Goal: Transaction & Acquisition: Purchase product/service

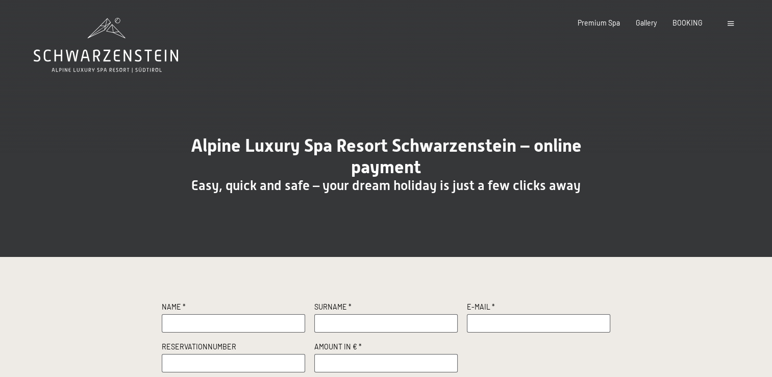
click at [270, 323] on input "text" at bounding box center [234, 323] width 144 height 18
type input "[PERSON_NAME]"
type input "Willems-Klijn"
type input "[EMAIL_ADDRESS][DOMAIN_NAME]"
type input "R63219"
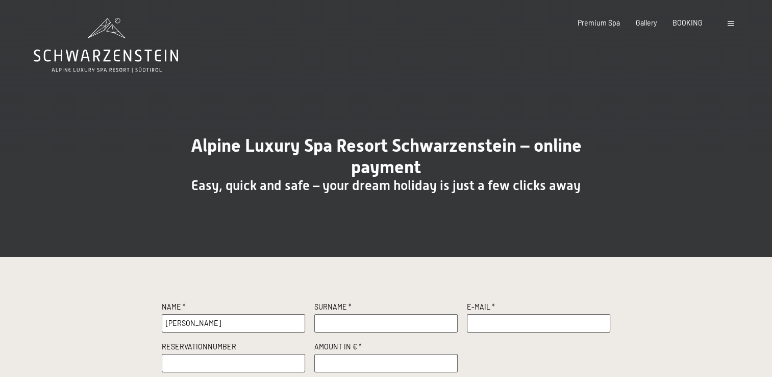
type input "500"
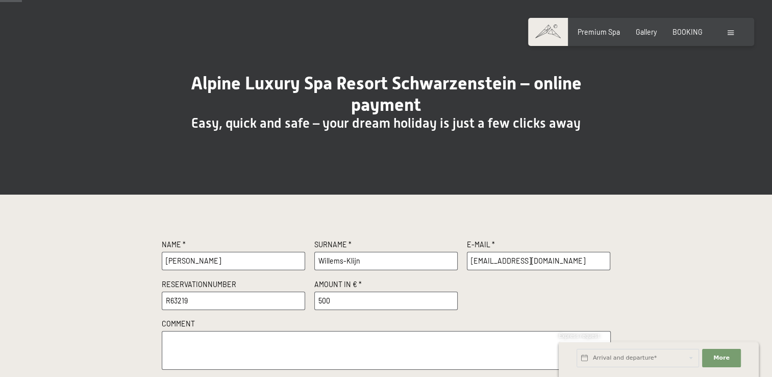
scroll to position [102, 0]
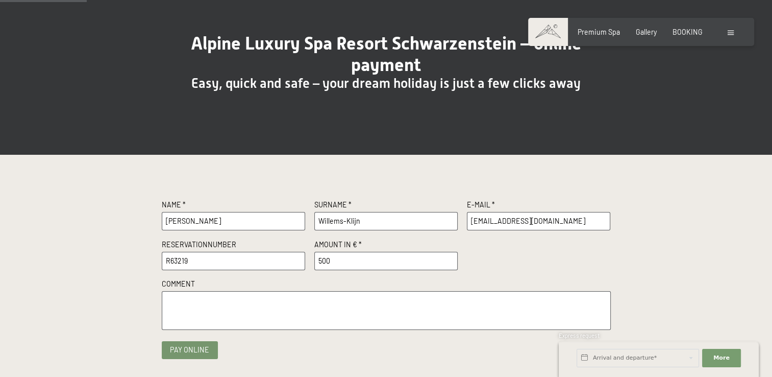
click at [376, 313] on textarea at bounding box center [386, 310] width 449 height 38
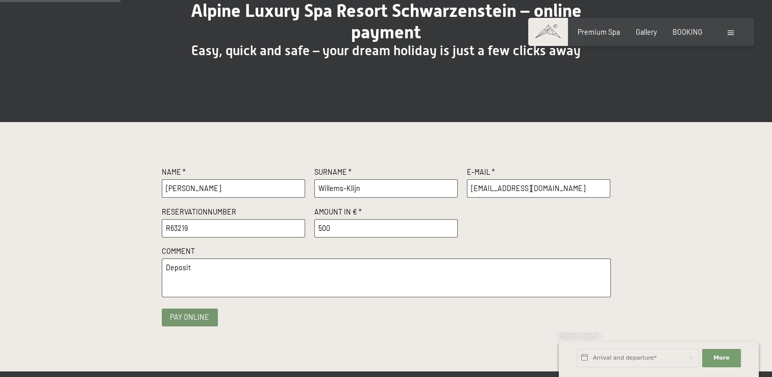
scroll to position [153, 0]
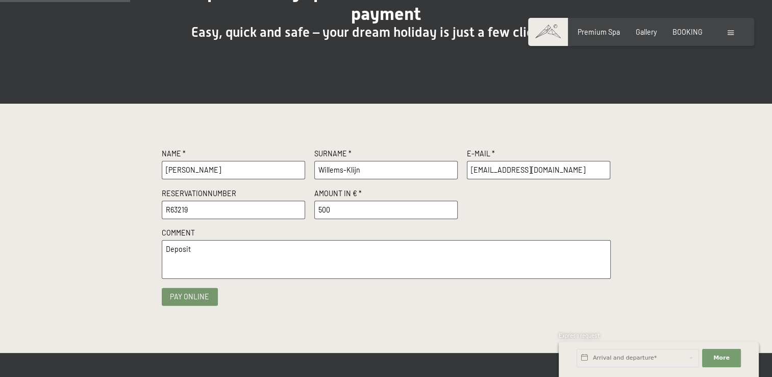
type textarea "Deposit"
click at [200, 298] on button "Pay online" at bounding box center [190, 296] width 56 height 18
click at [198, 297] on button "Pay online" at bounding box center [190, 296] width 56 height 18
click at [382, 167] on input "Willems-Klijn" at bounding box center [386, 170] width 144 height 18
type input "Willems-Klijn"
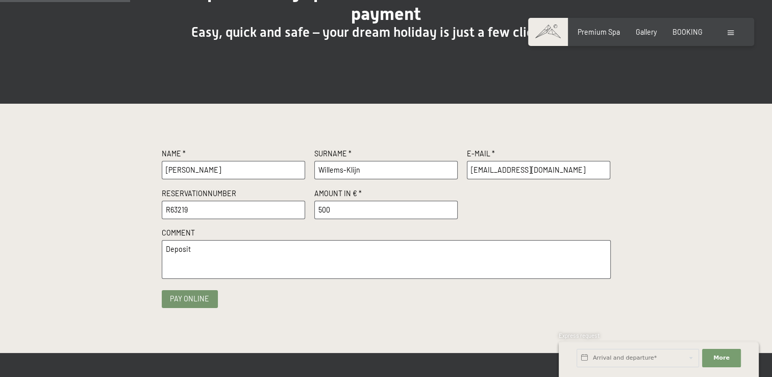
click at [189, 164] on input "[PERSON_NAME]" at bounding box center [234, 170] width 144 height 18
type input "[PERSON_NAME]"
click at [579, 168] on input "[EMAIL_ADDRESS][DOMAIN_NAME]" at bounding box center [539, 170] width 144 height 18
type input "[EMAIL_ADDRESS][DOMAIN_NAME]"
click at [429, 207] on input "500" at bounding box center [386, 210] width 144 height 18
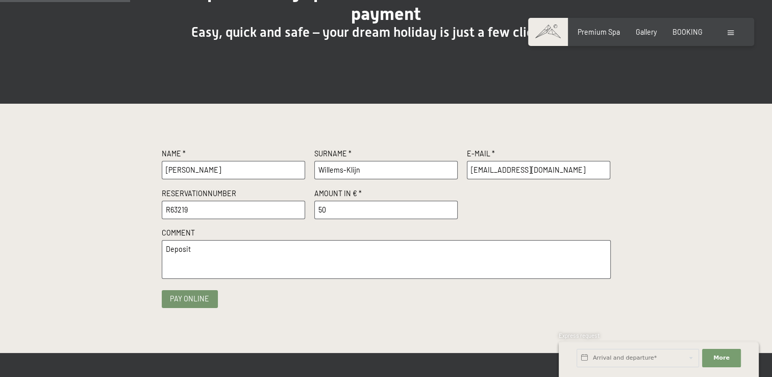
type input "500"
click at [226, 210] on input "R63219" at bounding box center [234, 210] width 144 height 18
type input "R63219"
click at [180, 296] on button "Pay online" at bounding box center [190, 296] width 56 height 18
click at [207, 298] on button "Pay online" at bounding box center [190, 296] width 56 height 18
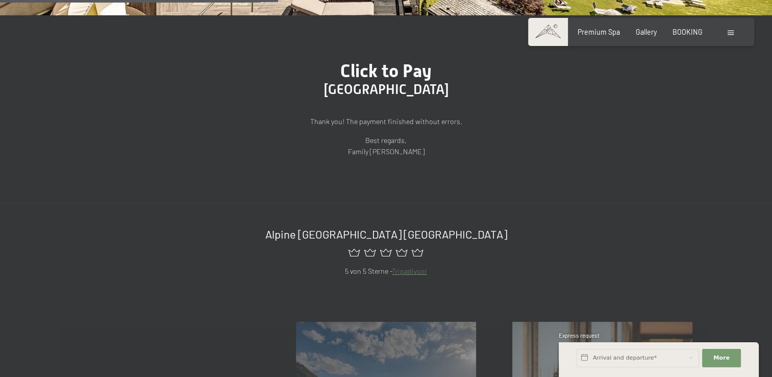
scroll to position [357, 0]
